Goal: Information Seeking & Learning: Learn about a topic

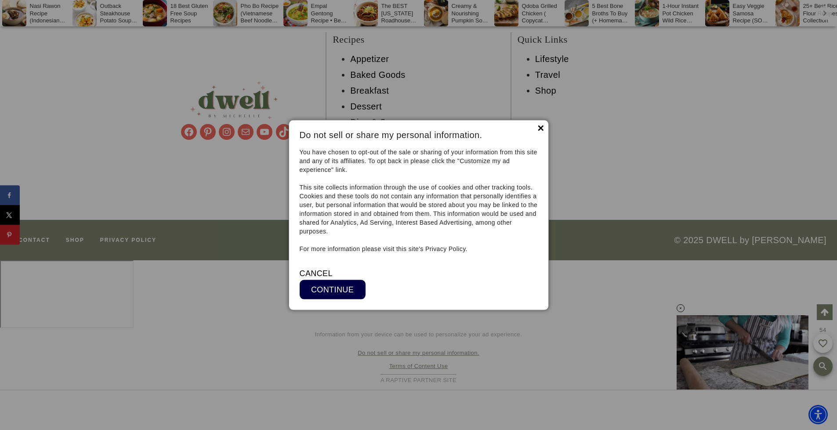
scroll to position [9329, 0]
